Goal: Complete application form

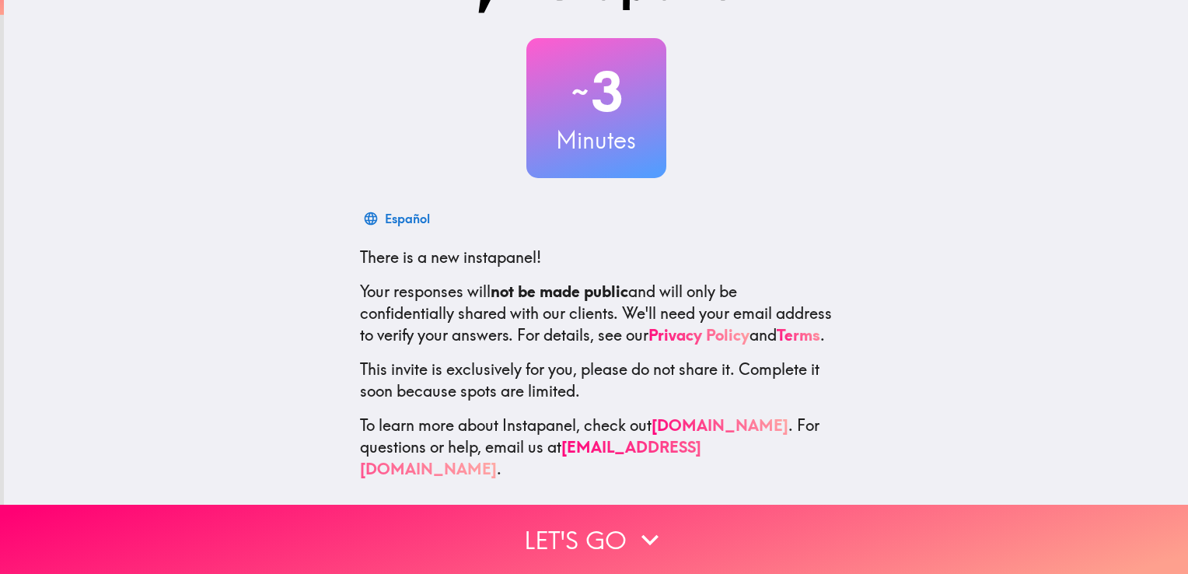
scroll to position [69, 0]
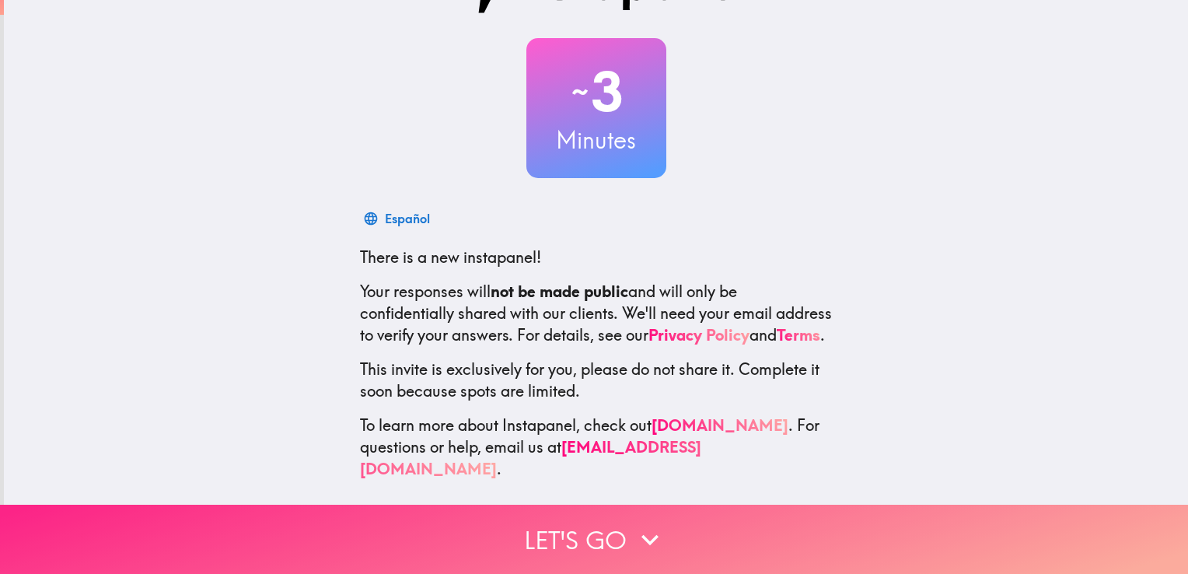
click at [672, 526] on button "Let's go" at bounding box center [594, 539] width 1188 height 69
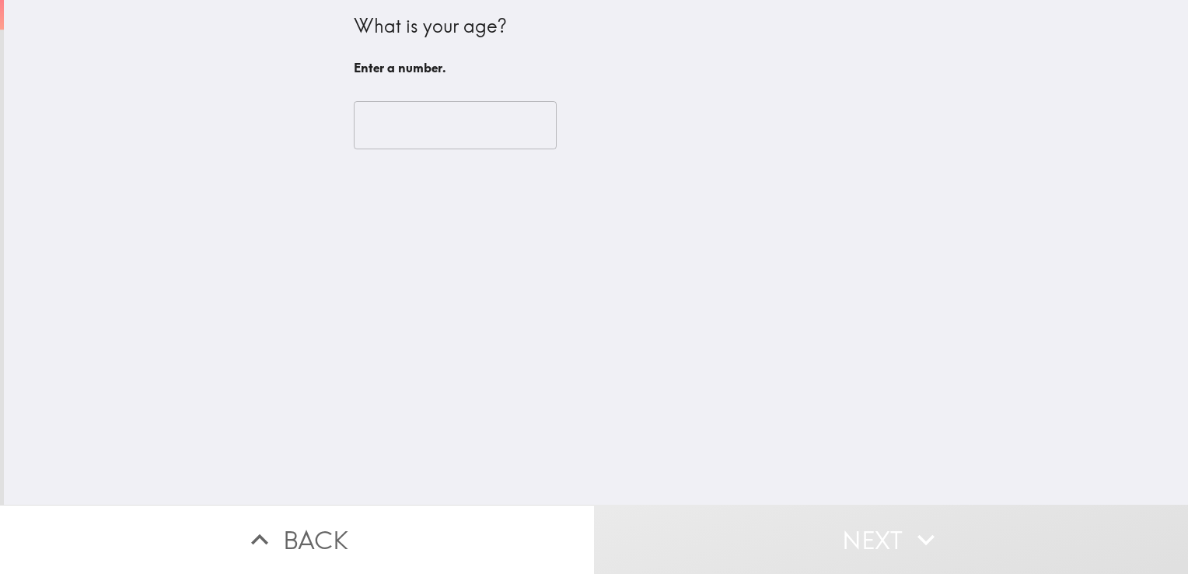
click at [494, 124] on input "number" at bounding box center [455, 125] width 203 height 48
click at [434, 149] on input "number" at bounding box center [455, 125] width 203 height 48
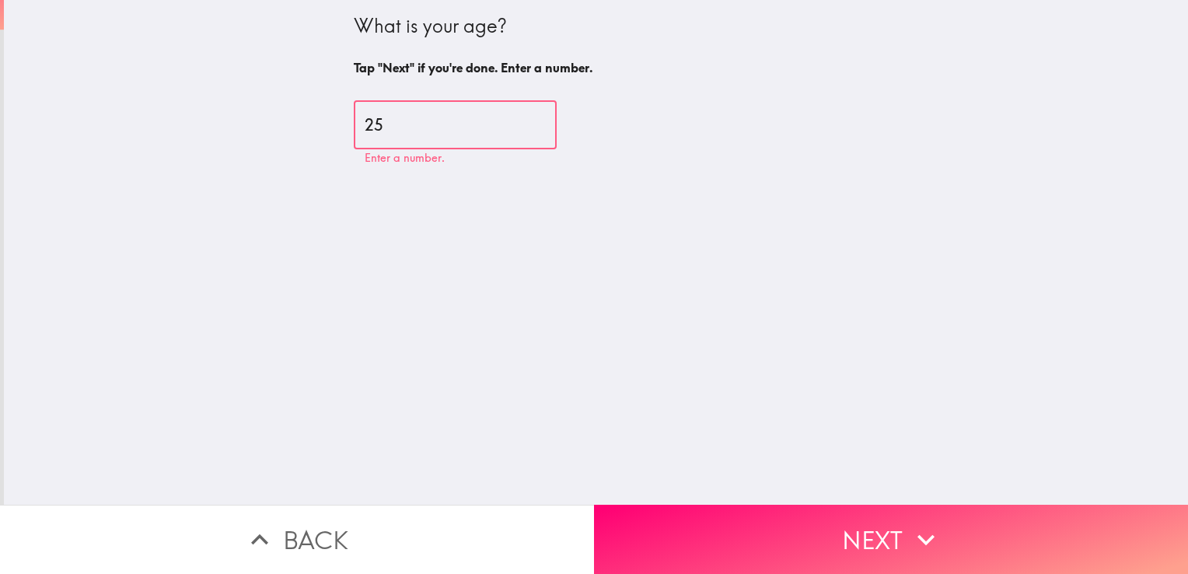
type input "25"
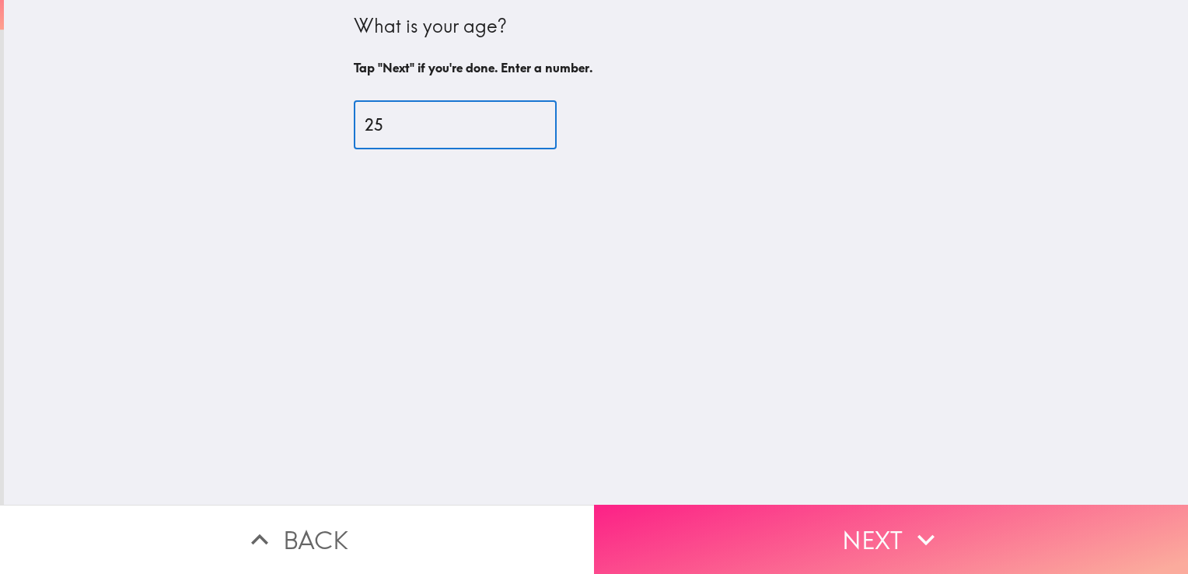
click at [1029, 517] on button "Next" at bounding box center [891, 539] width 594 height 69
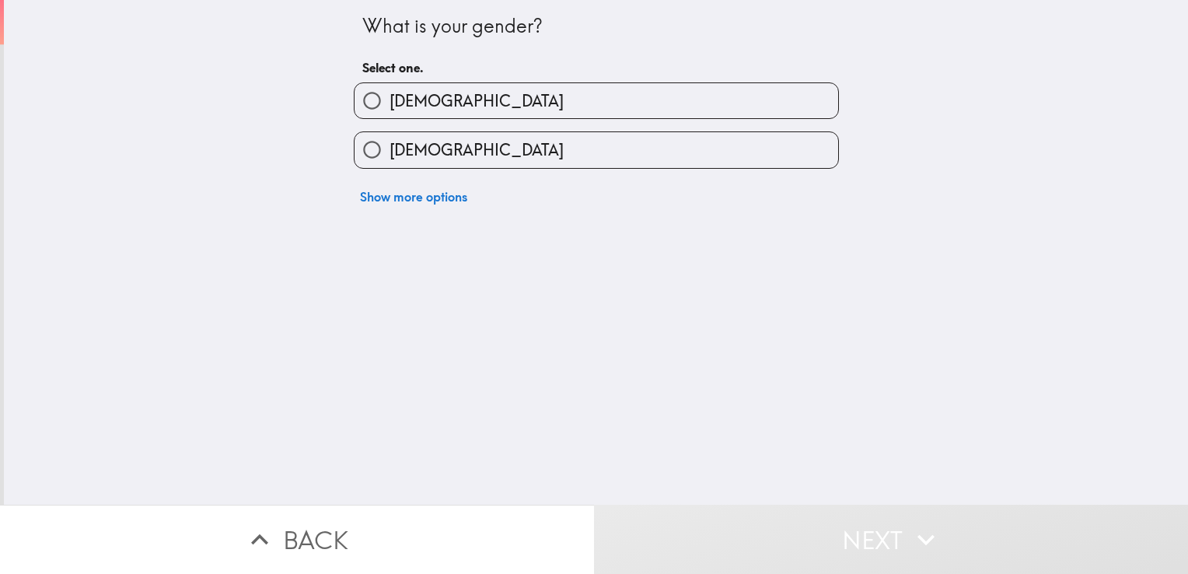
click at [740, 112] on label "[DEMOGRAPHIC_DATA]" at bounding box center [597, 100] width 484 height 35
click at [390, 112] on input "[DEMOGRAPHIC_DATA]" at bounding box center [372, 100] width 35 height 35
radio input "true"
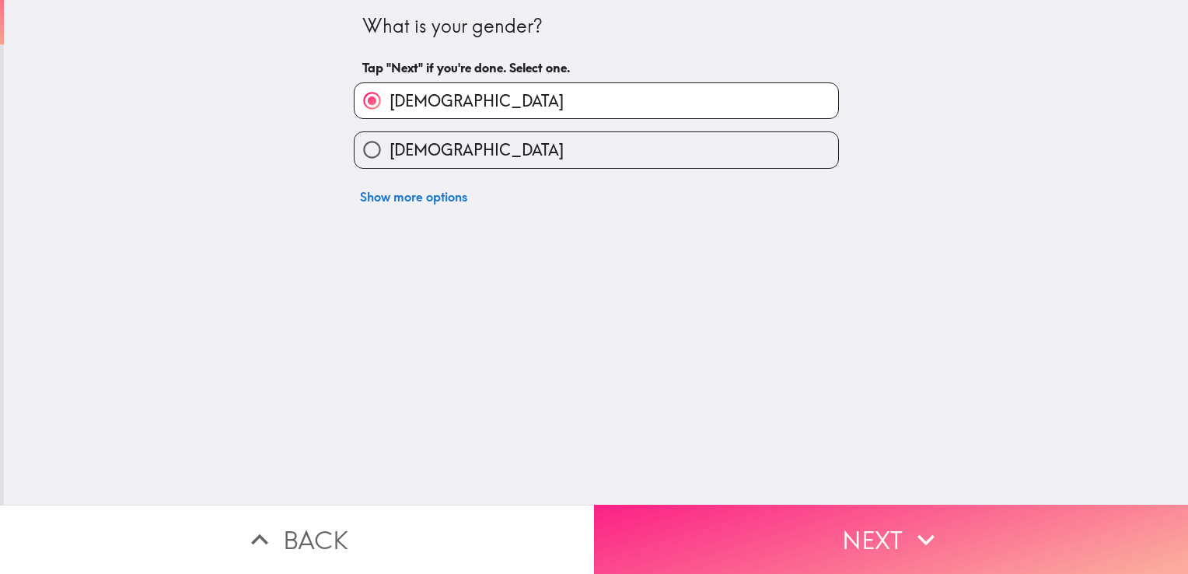
click at [849, 505] on button "Next" at bounding box center [891, 539] width 594 height 69
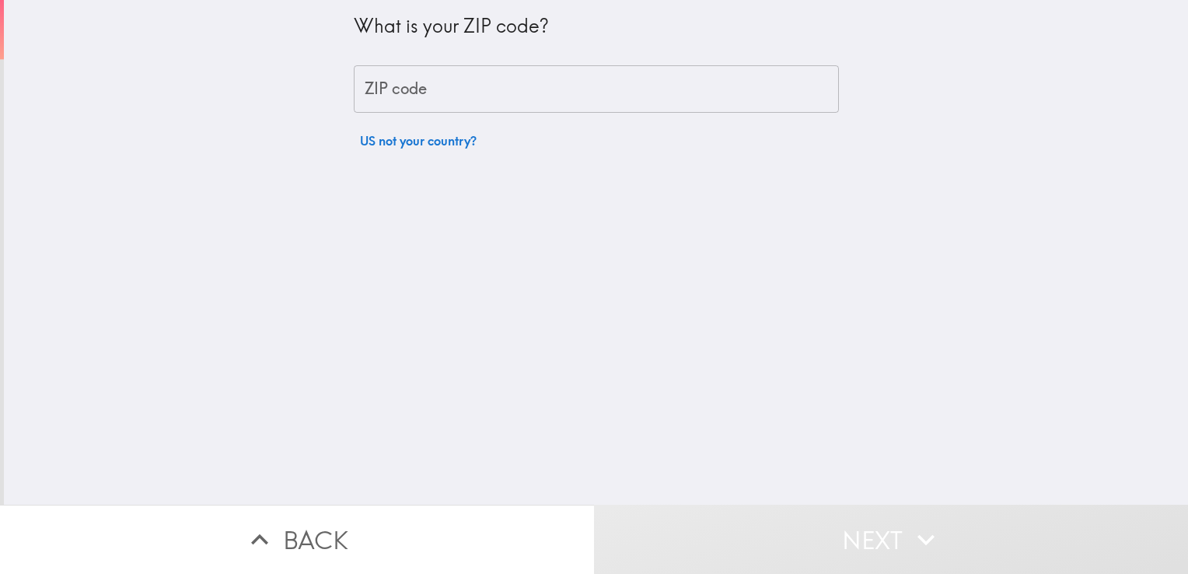
click at [730, 84] on input "ZIP code" at bounding box center [596, 89] width 485 height 48
click at [623, 97] on input "ZIP code" at bounding box center [596, 89] width 485 height 48
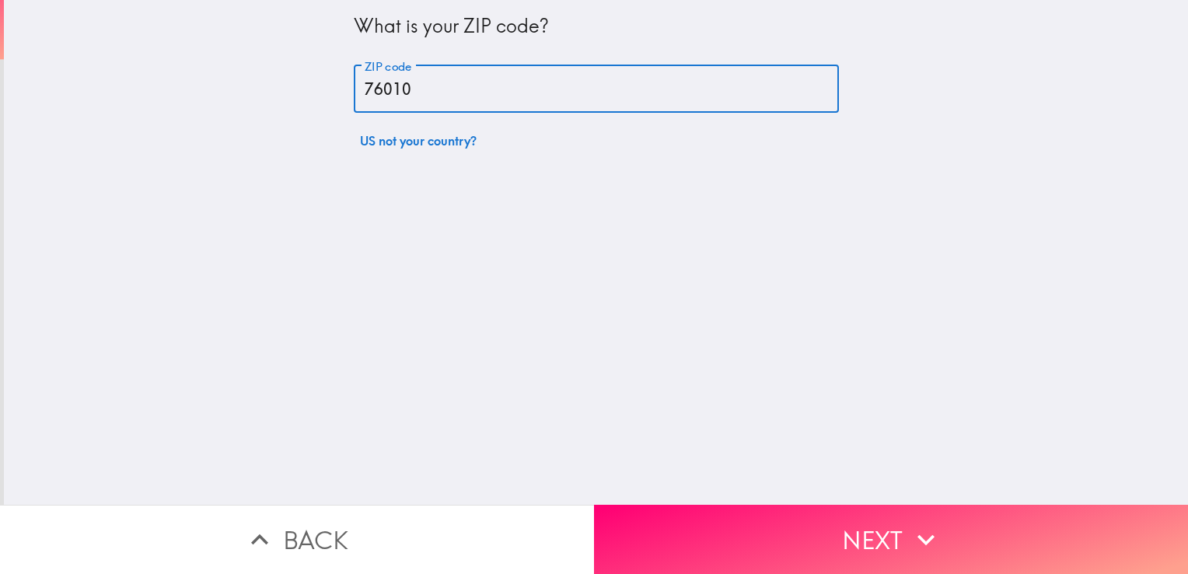
type input "76010"
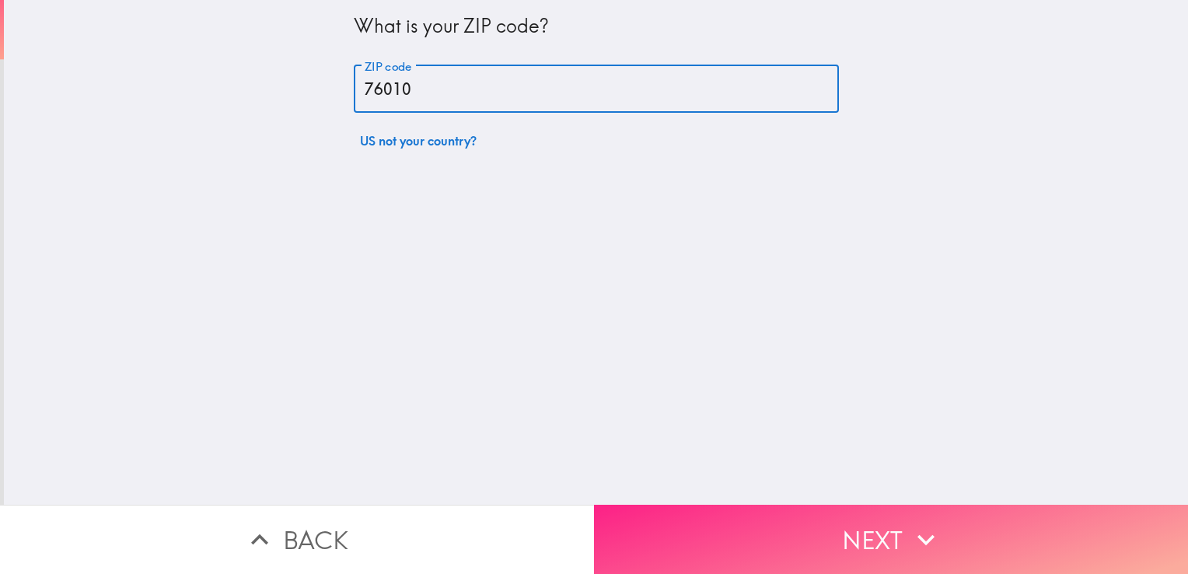
click at [1062, 505] on button "Next" at bounding box center [891, 539] width 594 height 69
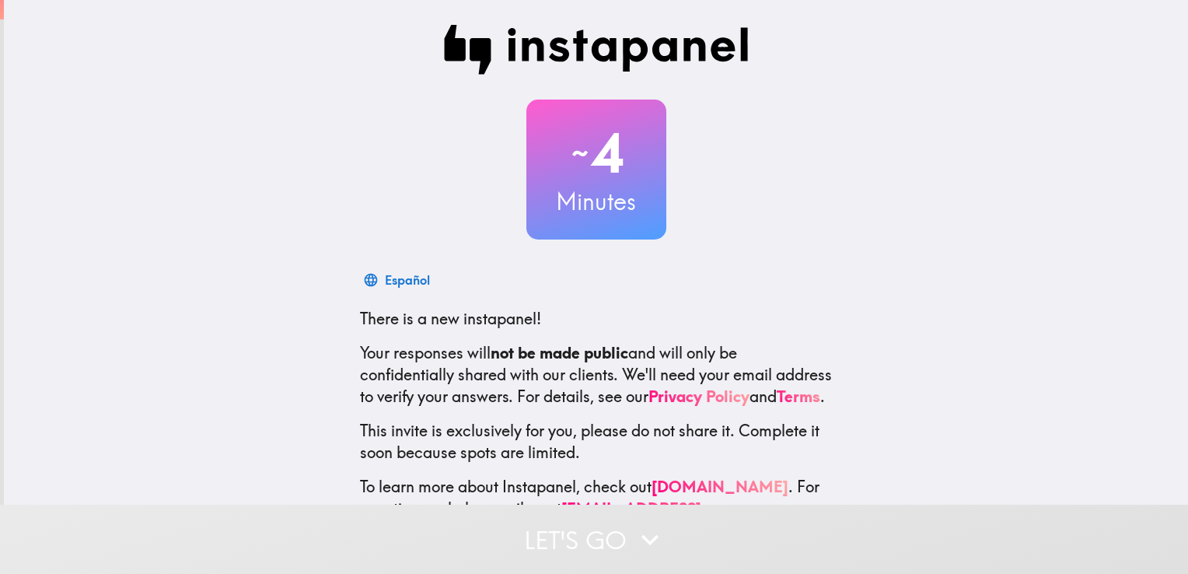
scroll to position [72, 0]
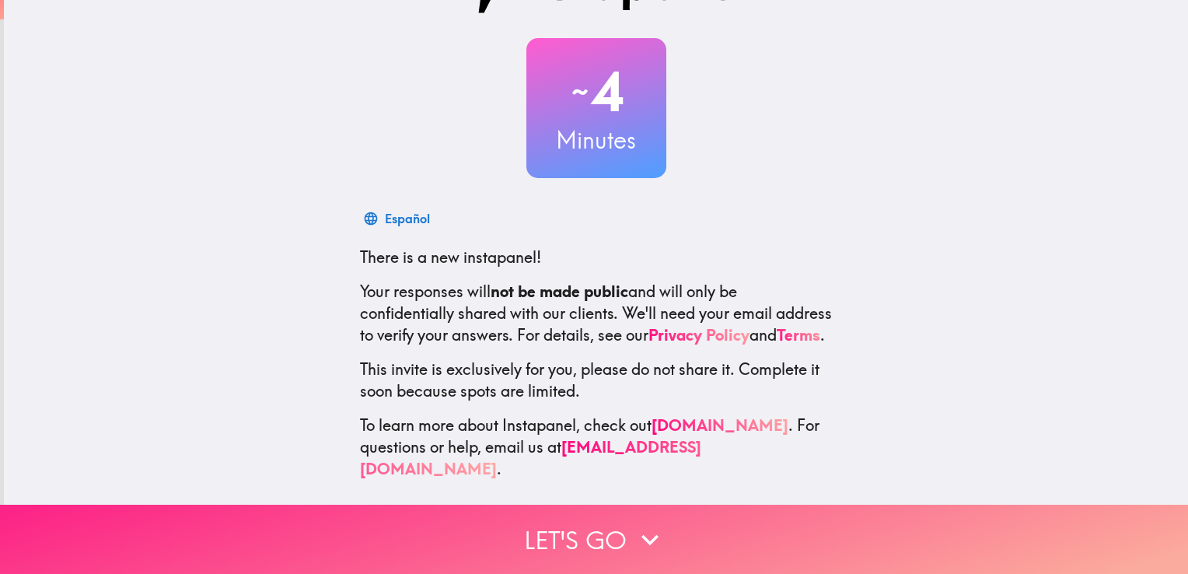
click at [594, 541] on button "Let's go" at bounding box center [594, 539] width 1188 height 69
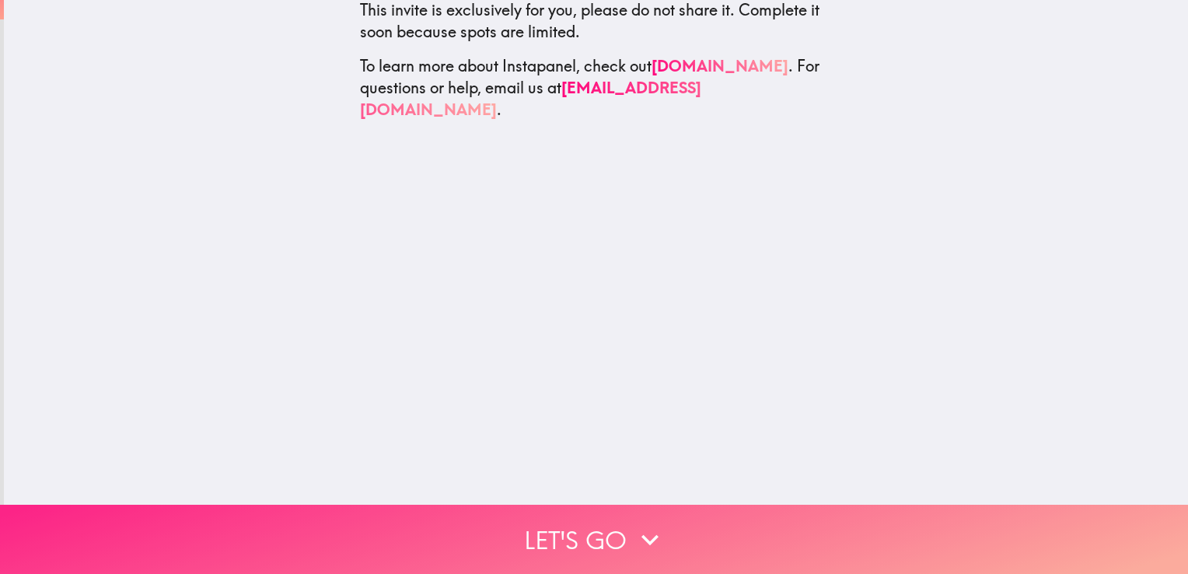
scroll to position [0, 0]
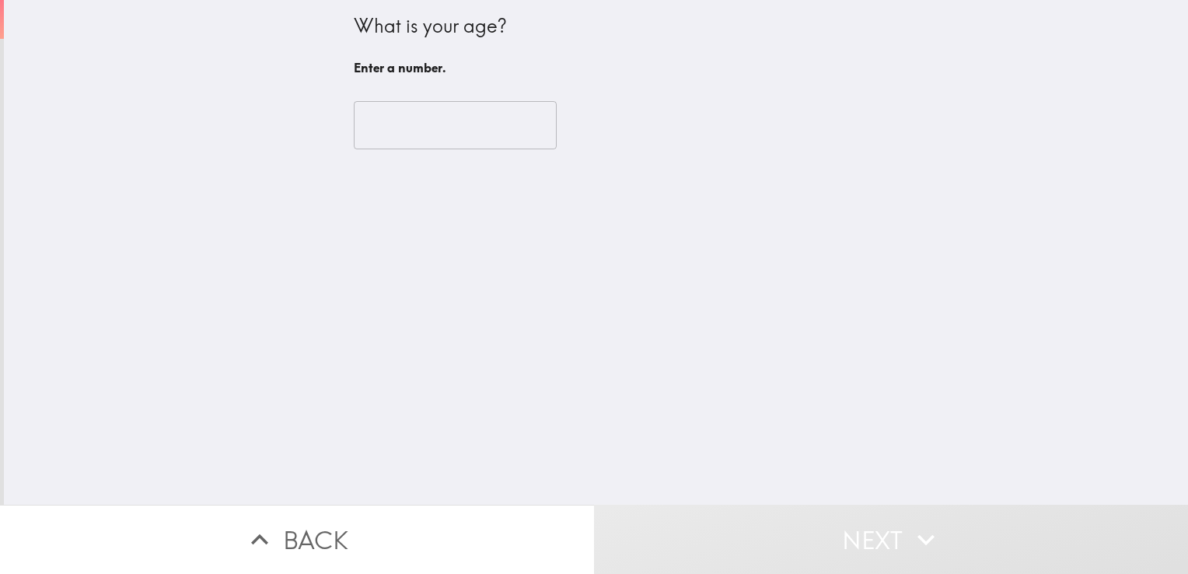
click at [482, 142] on input "number" at bounding box center [455, 125] width 203 height 48
click at [449, 126] on input "number" at bounding box center [455, 125] width 203 height 48
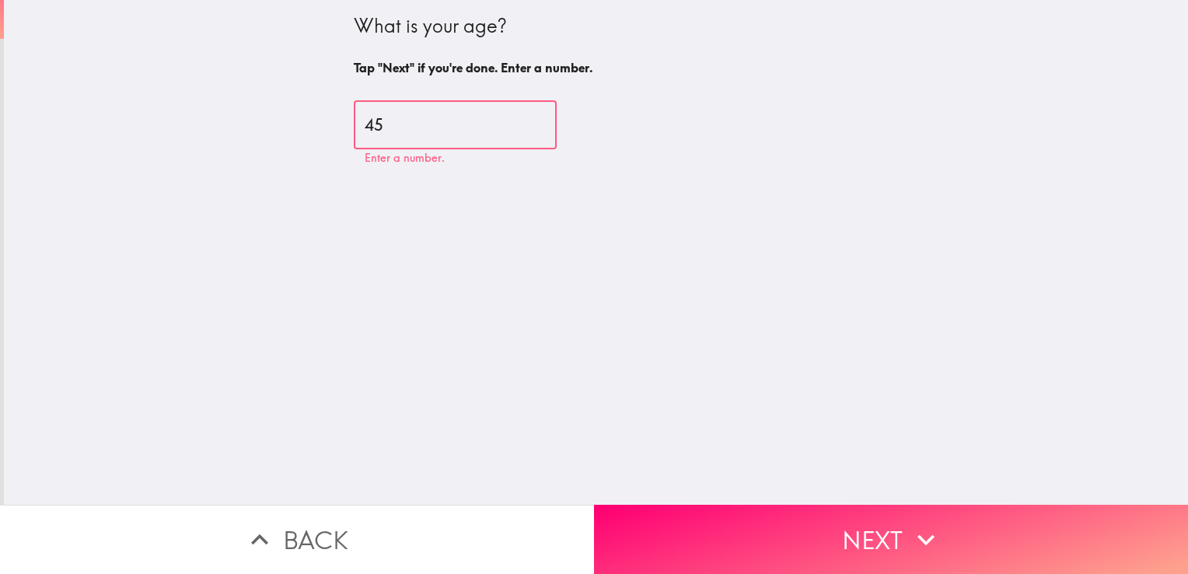
type input "45"
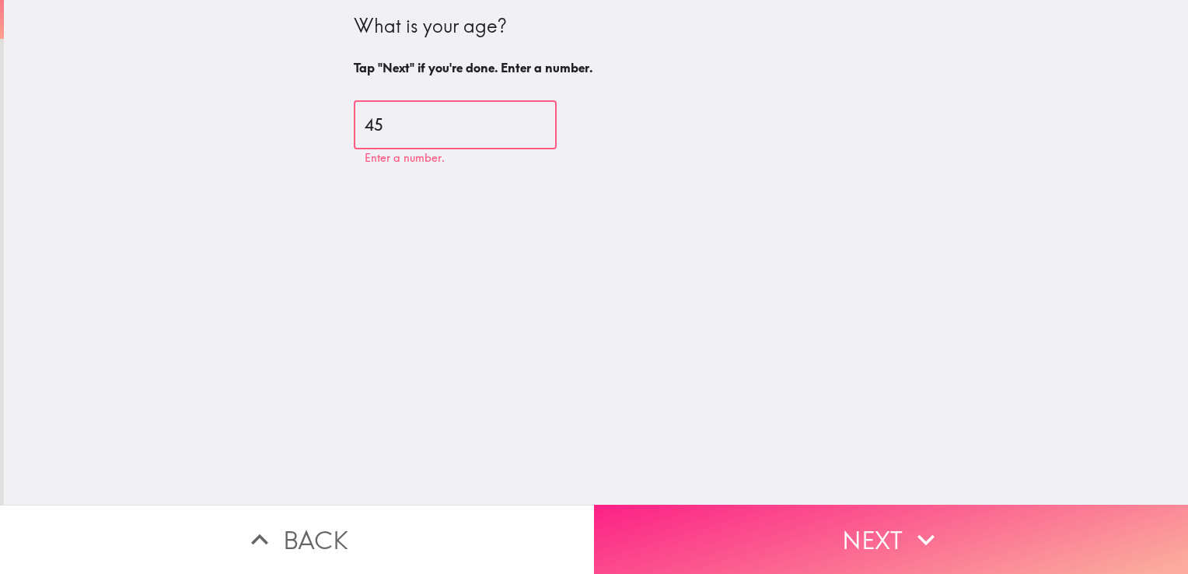
click at [1083, 530] on button "Next" at bounding box center [891, 539] width 594 height 69
